Goal: Task Accomplishment & Management: Complete application form

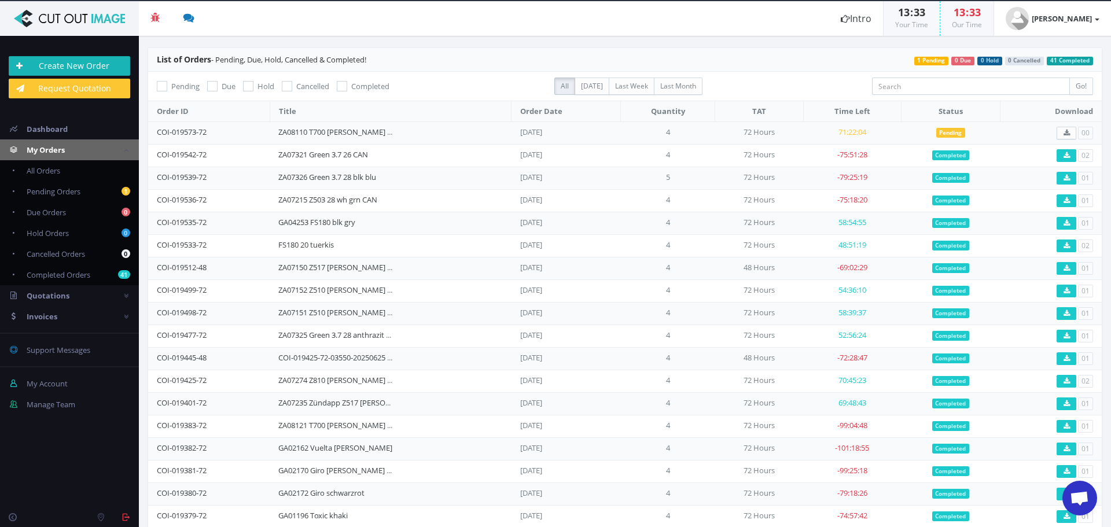
click at [106, 62] on link "Create New Order" at bounding box center [70, 66] width 122 height 20
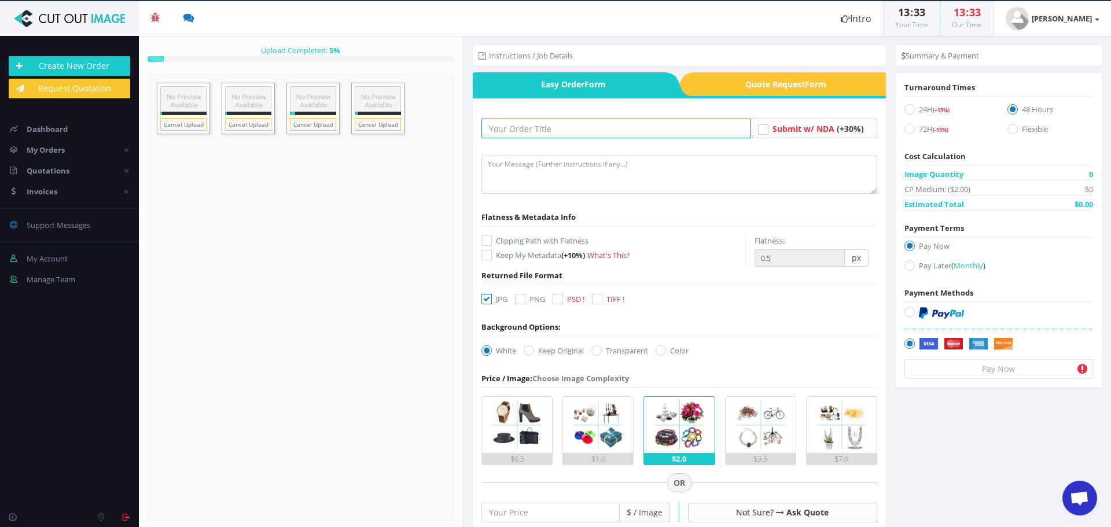
drag, startPoint x: 569, startPoint y: 125, endPoint x: 569, endPoint y: 138, distance: 13.3
click at [569, 125] on input "text" at bounding box center [617, 129] width 270 height 20
paste input "ZA08111 T700 [PERSON_NAME] psd"
type input "ZA08111 T700 [PERSON_NAME] psd"
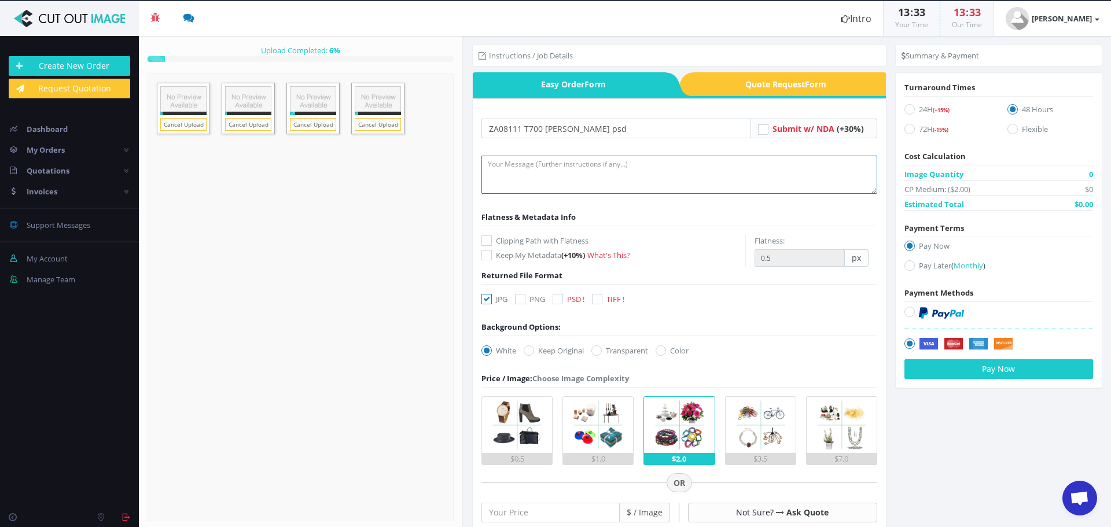
click at [530, 172] on textarea at bounding box center [680, 175] width 396 height 38
type textarea "l"
type textarea "Please create clipping path and retouch frame. Thank you"
click at [563, 298] on icon at bounding box center [558, 299] width 10 height 10
click at [563, 298] on input "PSD !" at bounding box center [560, 300] width 8 height 8
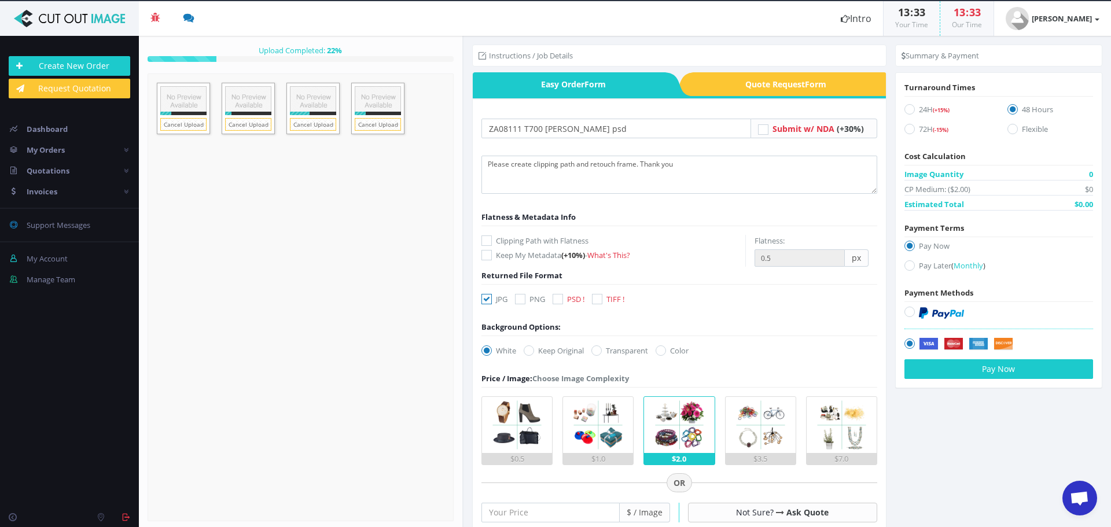
checkbox input "true"
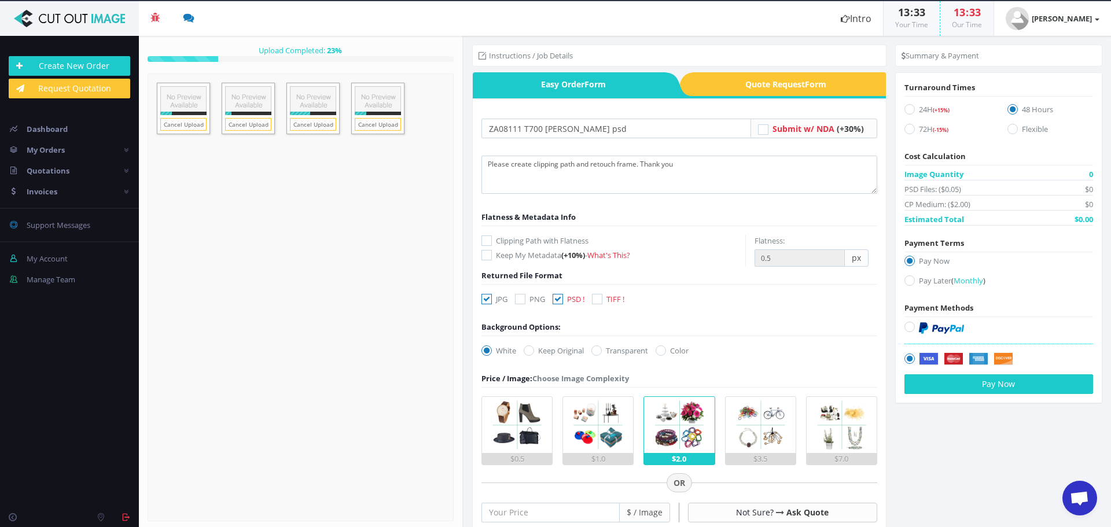
click at [489, 300] on icon at bounding box center [487, 299] width 10 height 10
click at [489, 300] on input "JPG" at bounding box center [488, 300] width 8 height 8
checkbox input "false"
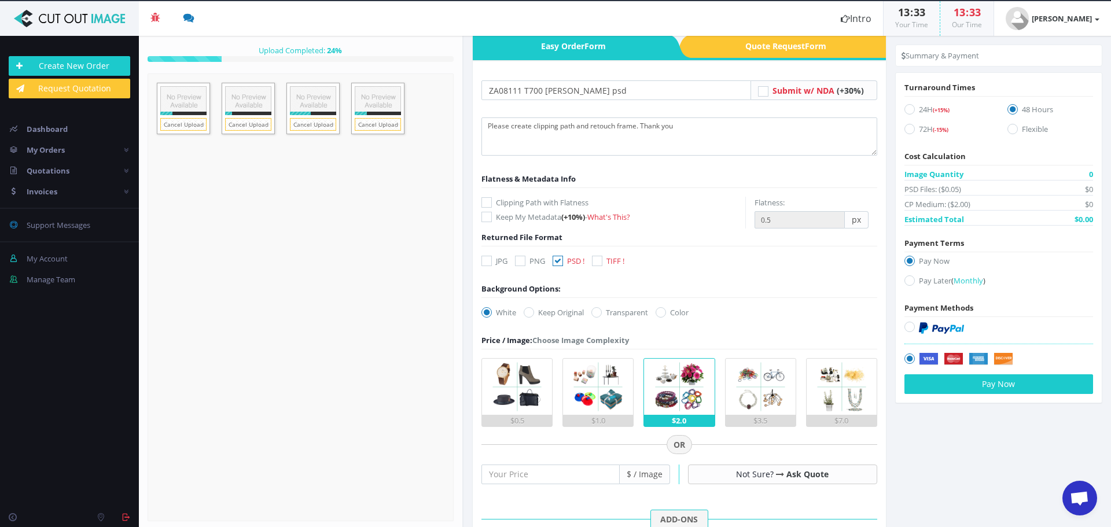
scroll to position [58, 0]
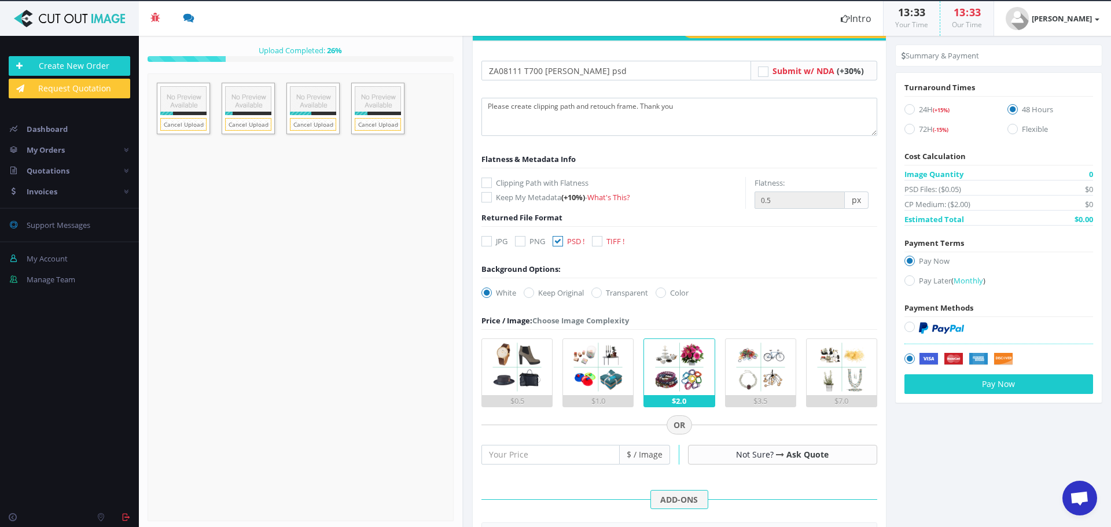
click at [596, 298] on label "Transparent" at bounding box center [620, 293] width 57 height 12
click at [596, 297] on input "Transparent" at bounding box center [598, 293] width 8 height 8
radio input "true"
click at [551, 452] on input "number" at bounding box center [551, 455] width 138 height 20
type input "25"
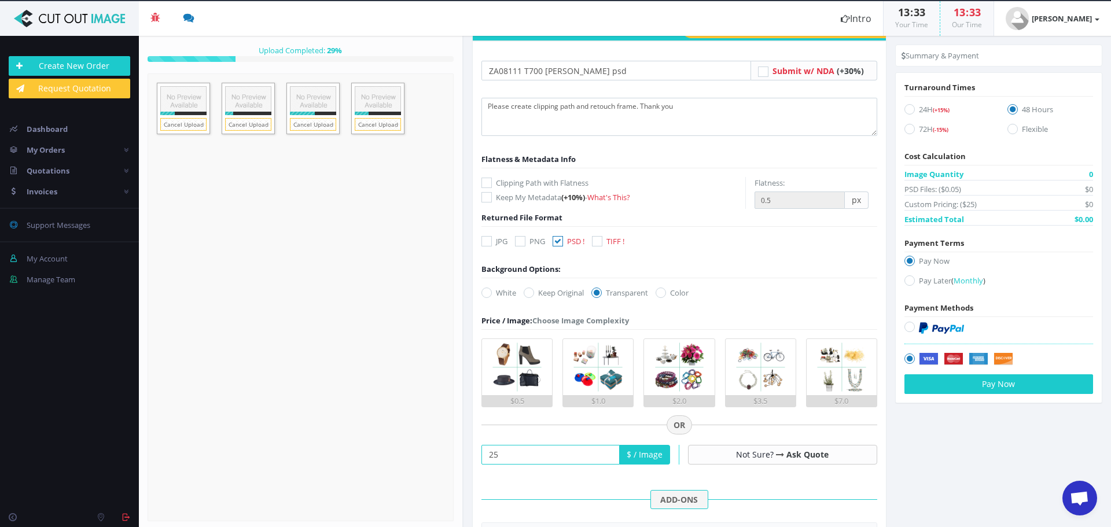
click at [912, 129] on label "72H (-15%)" at bounding box center [948, 131] width 86 height 16
click at [912, 129] on input "72H (-15%)" at bounding box center [912, 130] width 8 height 8
radio input "true"
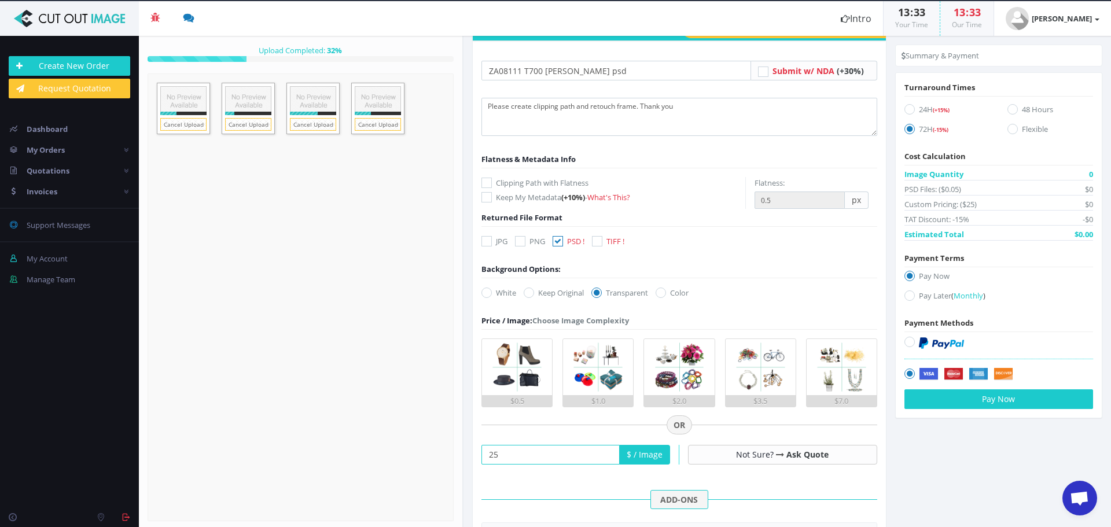
click at [905, 295] on icon at bounding box center [910, 296] width 10 height 10
click at [908, 295] on input "Pay Later ( Monthly )" at bounding box center [912, 296] width 8 height 8
radio input "true"
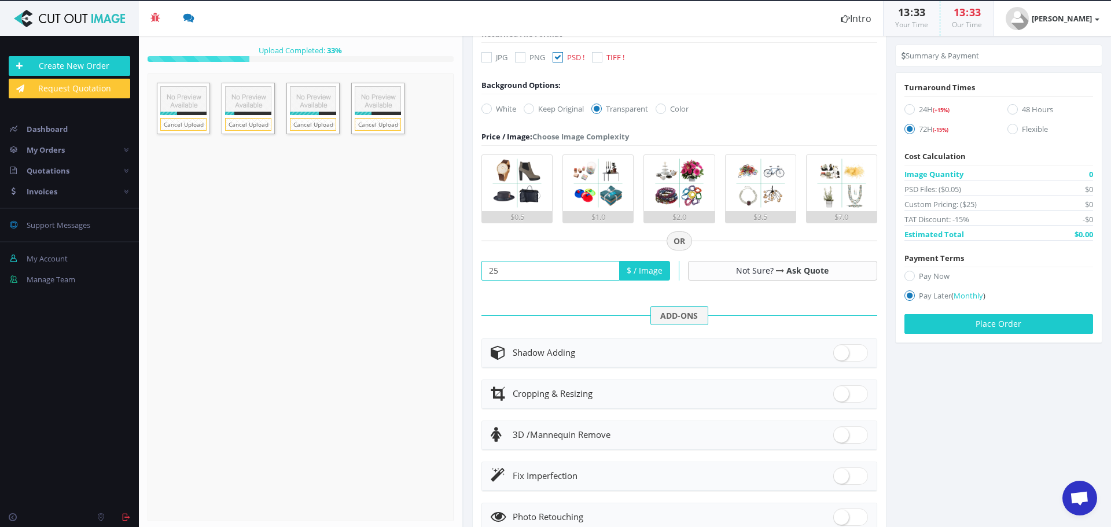
scroll to position [289, 0]
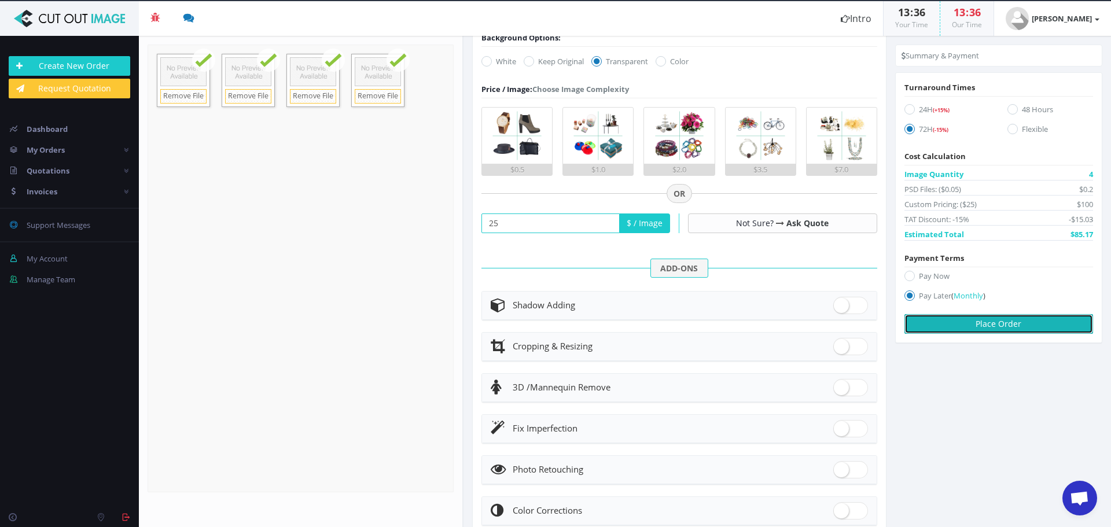
click at [998, 329] on button "Place Order" at bounding box center [999, 324] width 189 height 20
